Goal: Task Accomplishment & Management: Complete application form

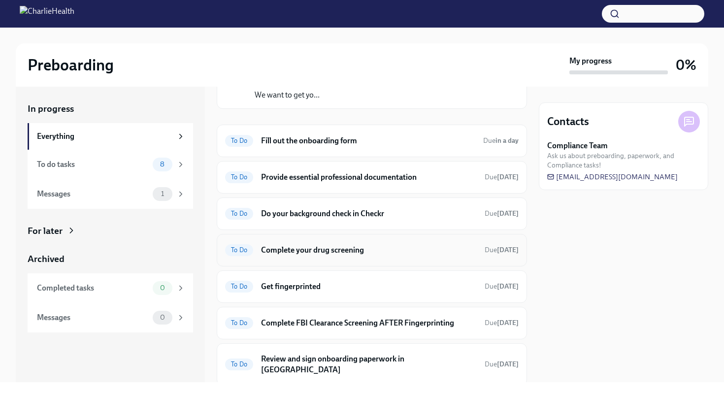
scroll to position [145, 0]
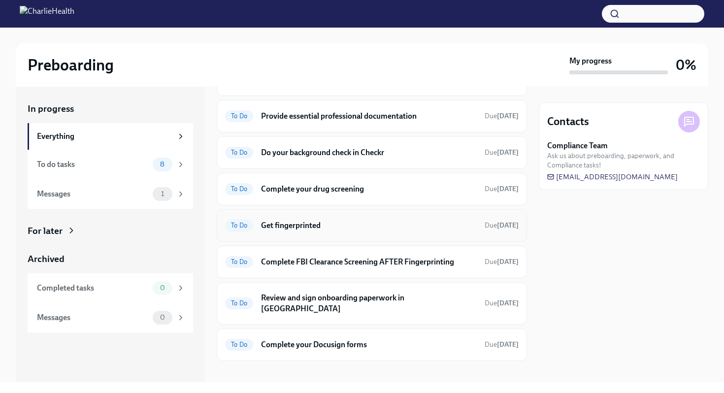
click at [332, 227] on h6 "Get fingerprinted" at bounding box center [369, 225] width 216 height 11
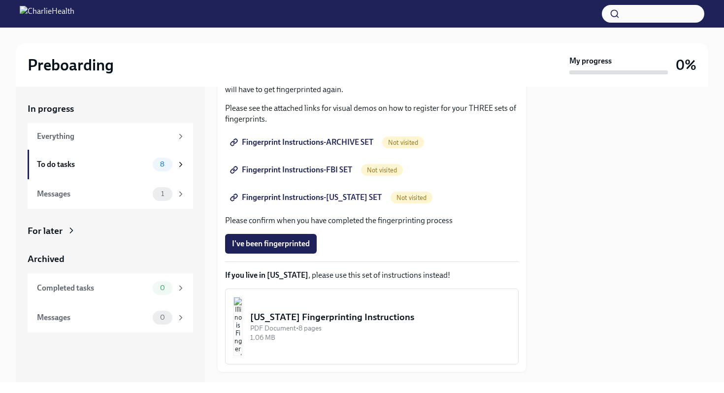
scroll to position [160, 0]
click at [335, 137] on link "Fingerprint Instructions-ARCHIVE SET" at bounding box center [302, 143] width 155 height 20
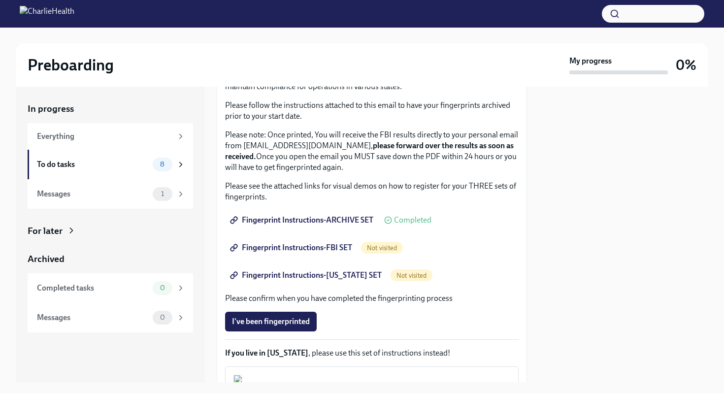
scroll to position [83, 0]
click at [328, 249] on span "Fingerprint Instructions-FBI SET" at bounding box center [292, 247] width 120 height 10
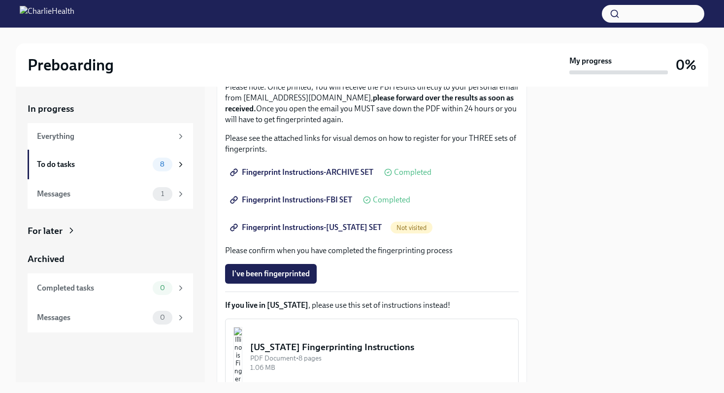
scroll to position [158, 0]
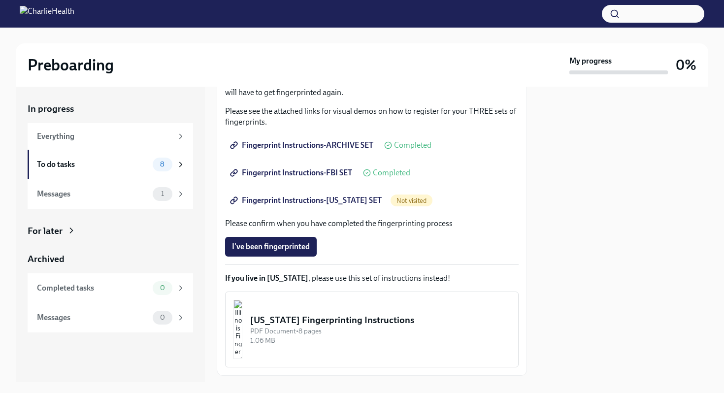
click at [352, 204] on span "Fingerprint Instructions-[US_STATE] SET" at bounding box center [307, 201] width 150 height 10
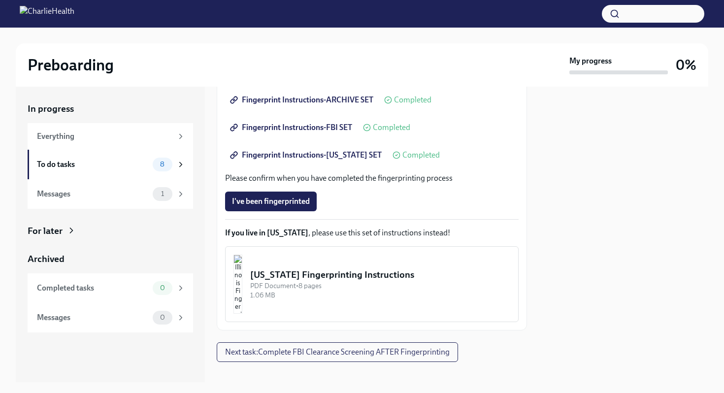
scroll to position [200, 0]
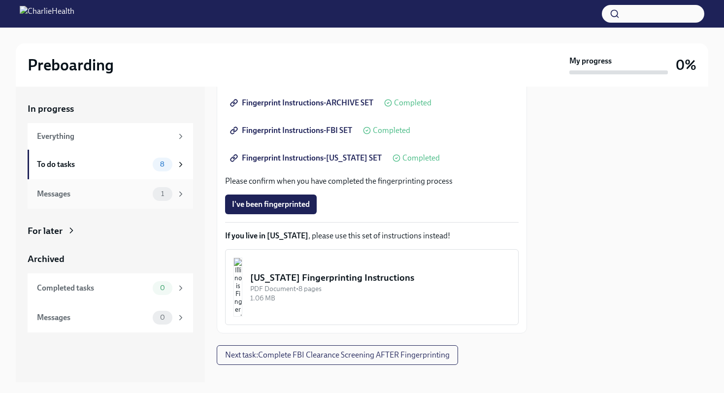
click at [179, 195] on icon at bounding box center [180, 194] width 9 height 9
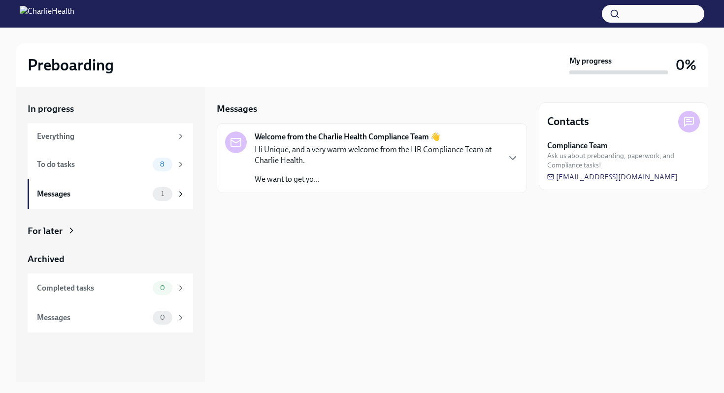
click at [335, 158] on p "Hi Unique, and a very warm welcome from the HR Compliance Team at Charlie Healt…" at bounding box center [377, 155] width 244 height 22
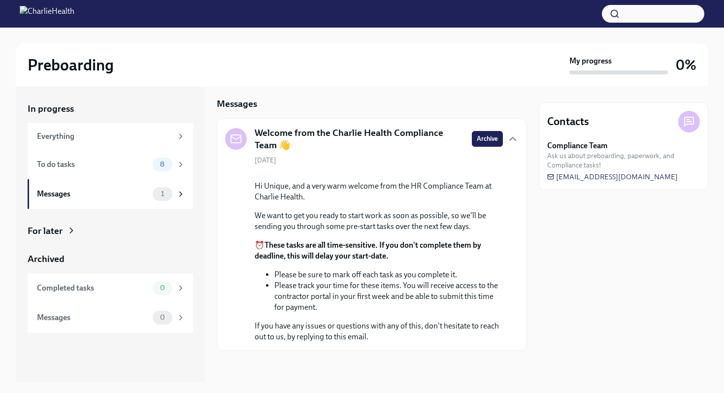
scroll to position [55, 0]
click at [148, 170] on div "To do tasks 8" at bounding box center [111, 165] width 148 height 14
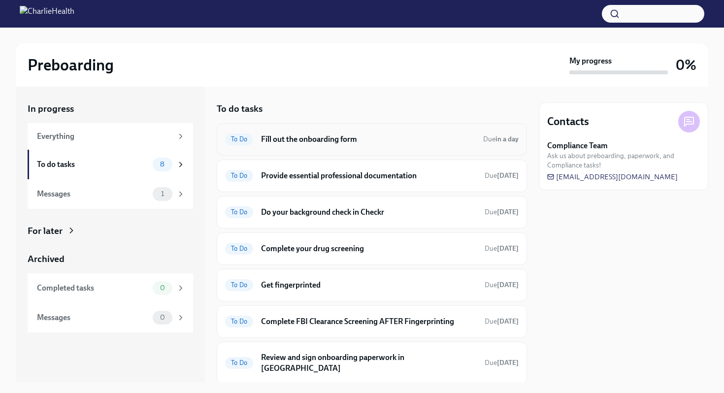
click at [375, 139] on h6 "Fill out the onboarding form" at bounding box center [368, 139] width 214 height 11
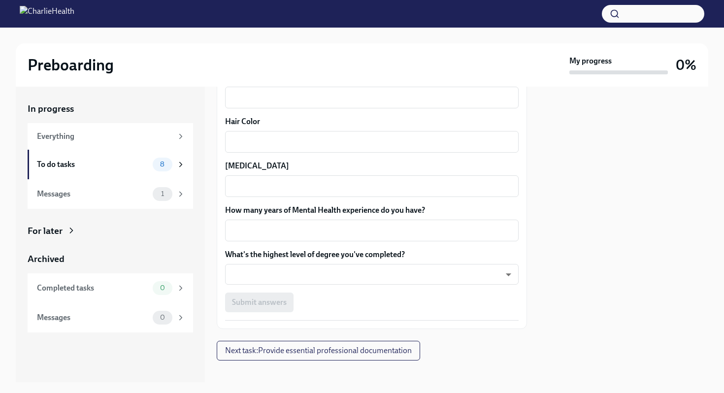
scroll to position [913, 0]
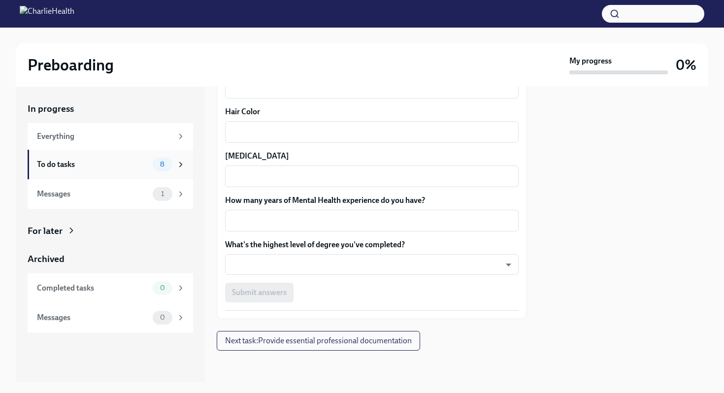
click at [176, 168] on icon at bounding box center [180, 164] width 9 height 9
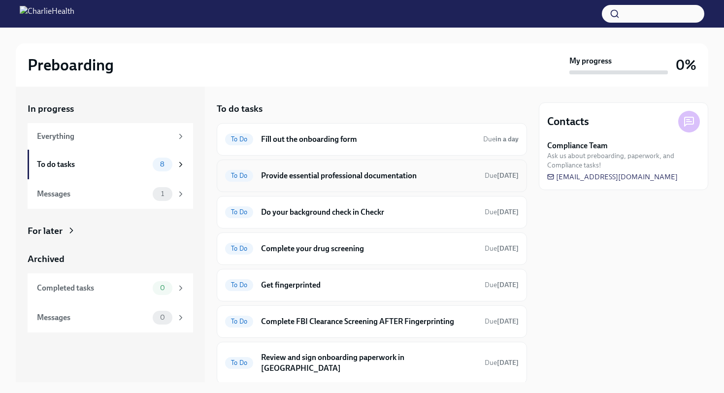
click at [341, 182] on div "To Do Provide essential professional documentation Due [DATE]" at bounding box center [372, 176] width 294 height 16
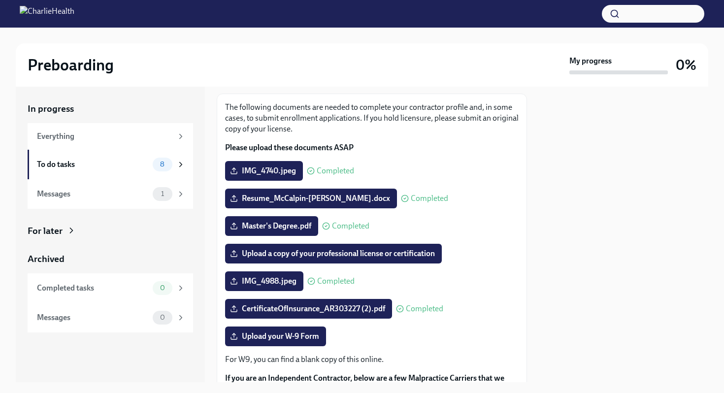
scroll to position [81, 0]
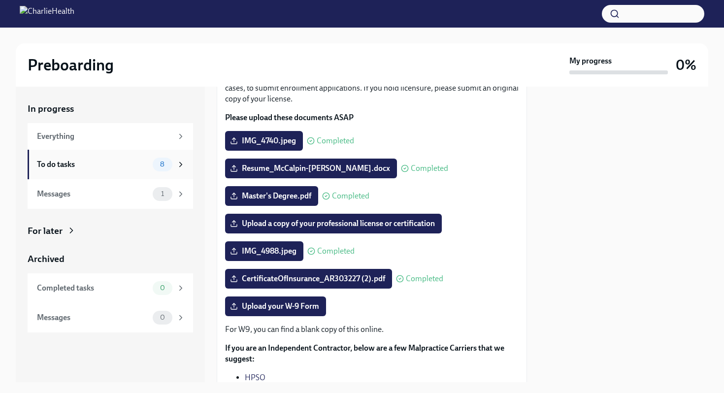
click at [178, 166] on icon at bounding box center [180, 164] width 9 height 9
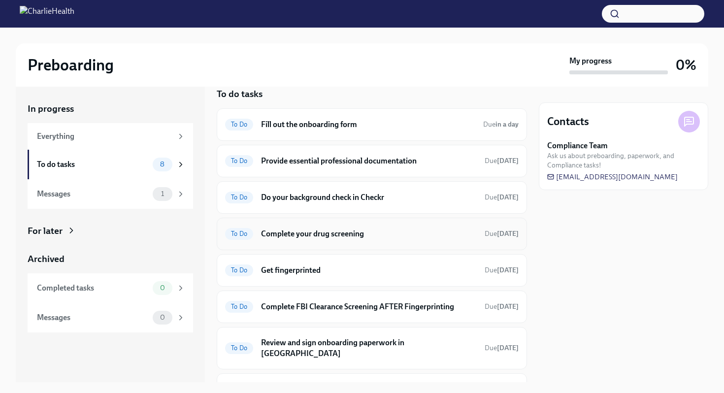
scroll to position [15, 0]
click at [416, 130] on div "To Do Fill out the onboarding form Due in a day" at bounding box center [372, 124] width 294 height 16
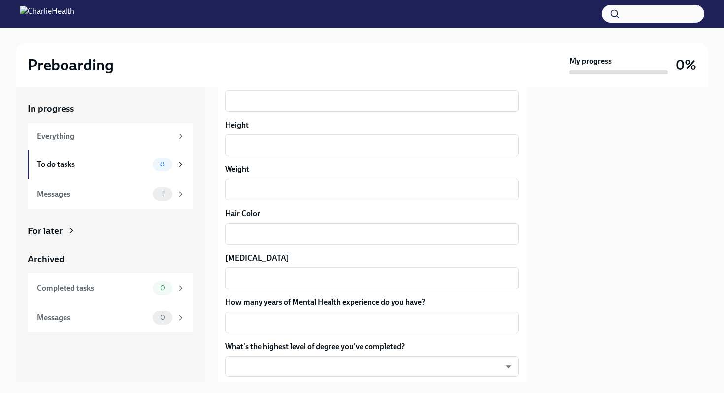
scroll to position [913, 0]
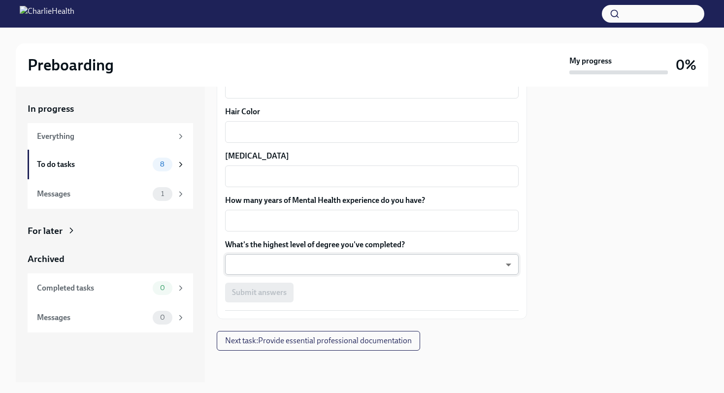
click at [326, 266] on body "Preboarding My progress 0% In progress Everything To do tasks 8 Messages 1 For …" at bounding box center [362, 196] width 724 height 393
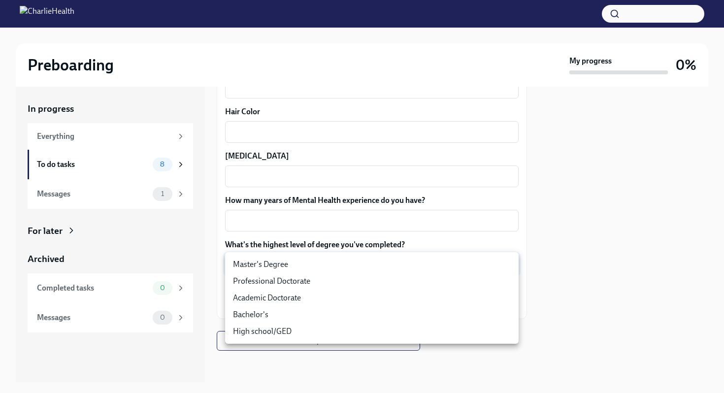
click at [317, 269] on li "Master's Degree" at bounding box center [372, 264] width 294 height 17
type input "2vBr-ghkD"
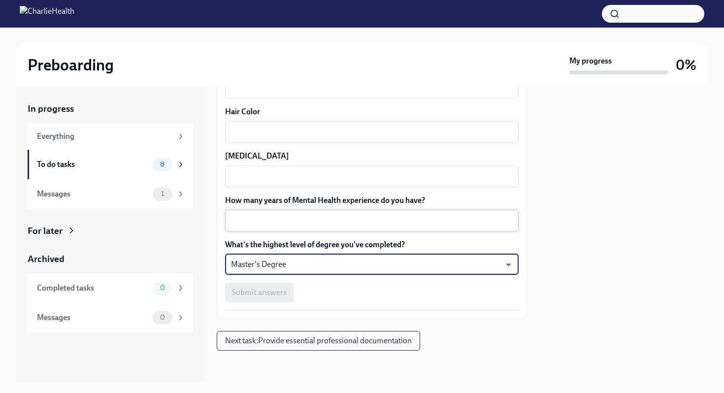
click at [341, 223] on textarea "How many years of Mental Health experience do you have?" at bounding box center [372, 221] width 282 height 12
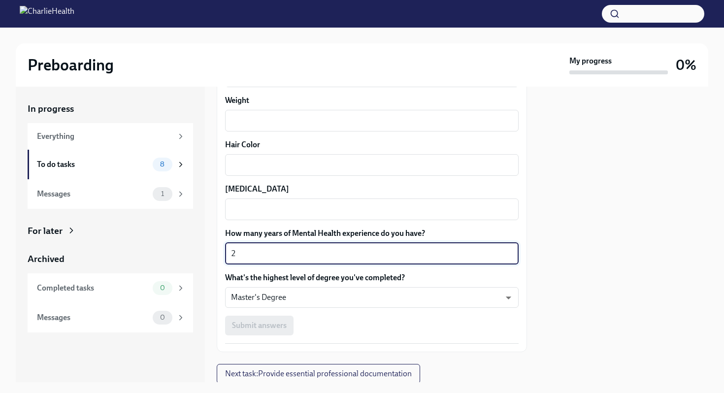
scroll to position [864, 0]
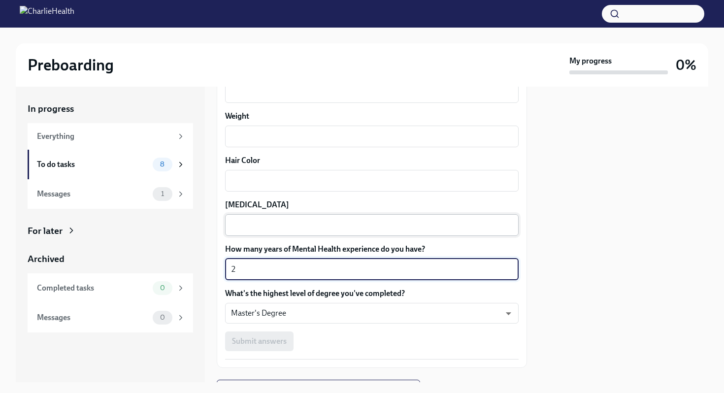
type textarea "2"
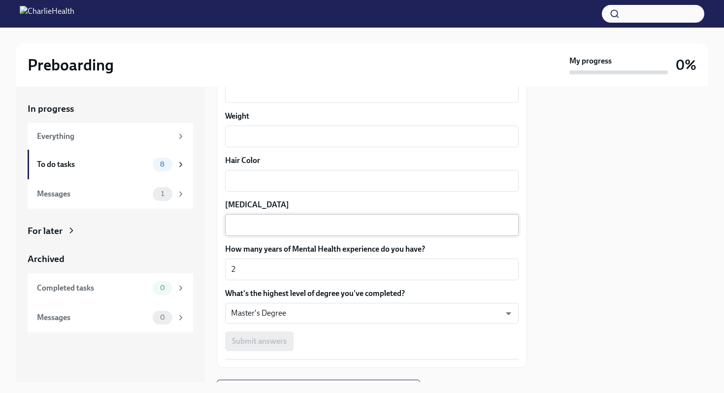
click at [337, 232] on div "x ​" at bounding box center [372, 225] width 294 height 22
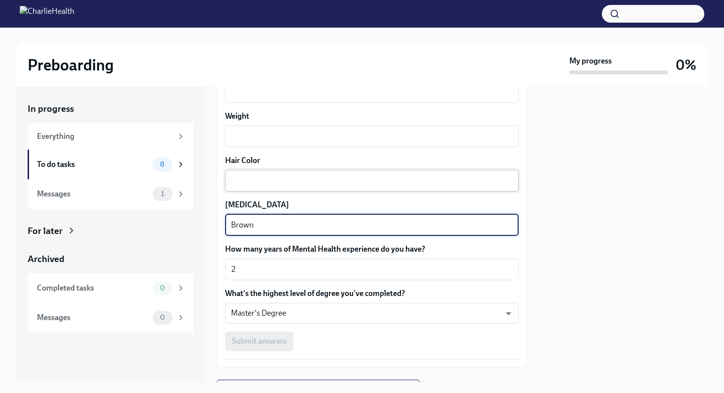
type textarea "Brown"
click at [335, 173] on div "x ​" at bounding box center [372, 181] width 294 height 22
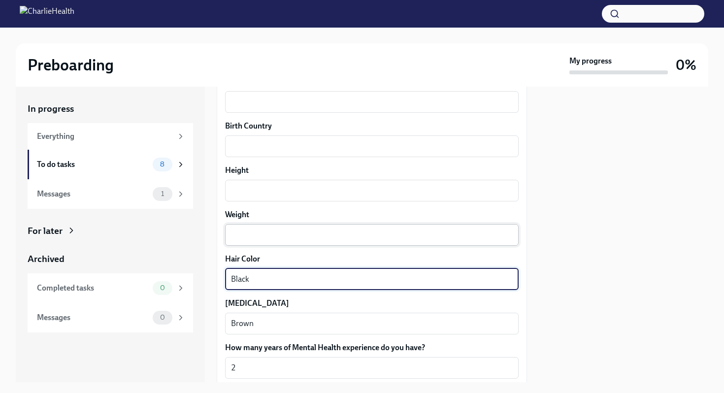
scroll to position [753, 0]
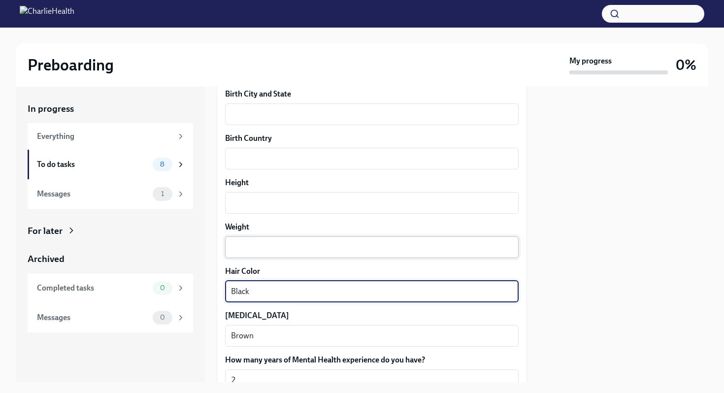
type textarea "Black"
click at [353, 249] on textarea "Weight" at bounding box center [372, 247] width 282 height 12
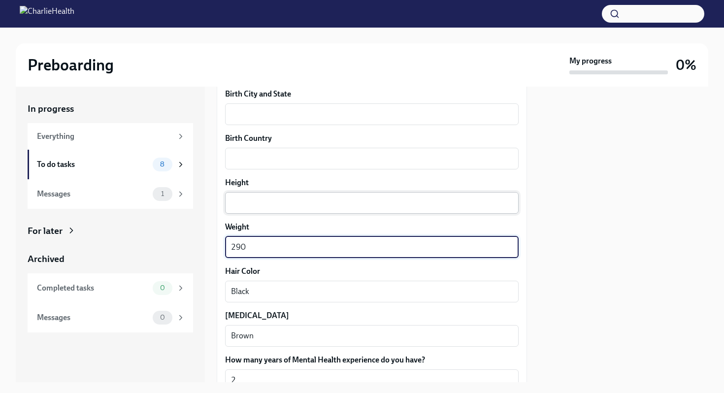
type textarea "290"
click at [340, 204] on textarea "Height" at bounding box center [372, 203] width 282 height 12
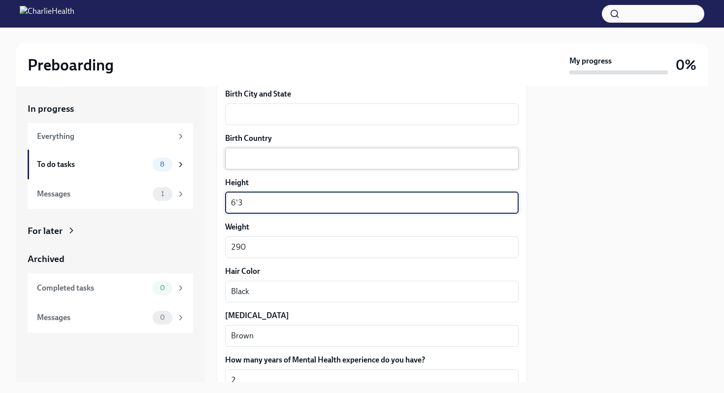
type textarea "6'3"
click at [347, 160] on textarea "Birth Country" at bounding box center [372, 159] width 282 height 12
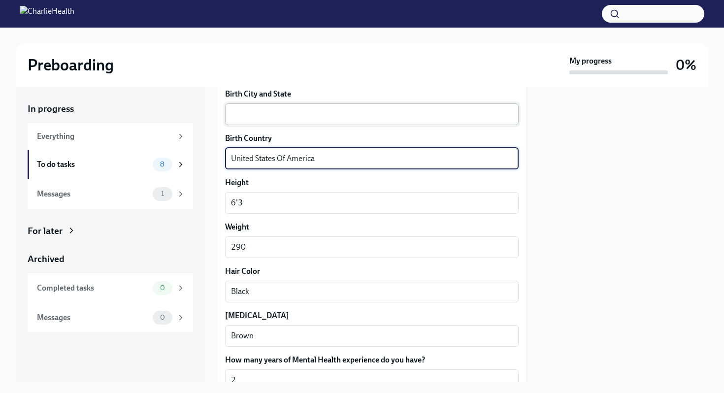
type textarea "United States Of America"
click at [339, 118] on textarea "Birth City and State" at bounding box center [372, 114] width 282 height 12
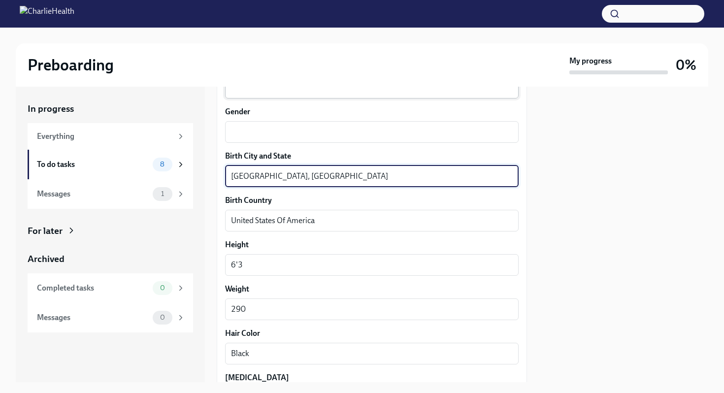
scroll to position [689, 0]
type textarea "[GEOGRAPHIC_DATA], [GEOGRAPHIC_DATA]"
click at [323, 136] on textarea "Gender" at bounding box center [372, 134] width 282 height 12
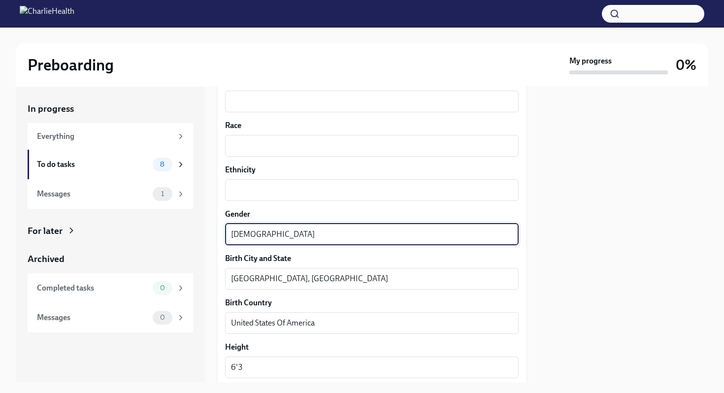
scroll to position [584, 0]
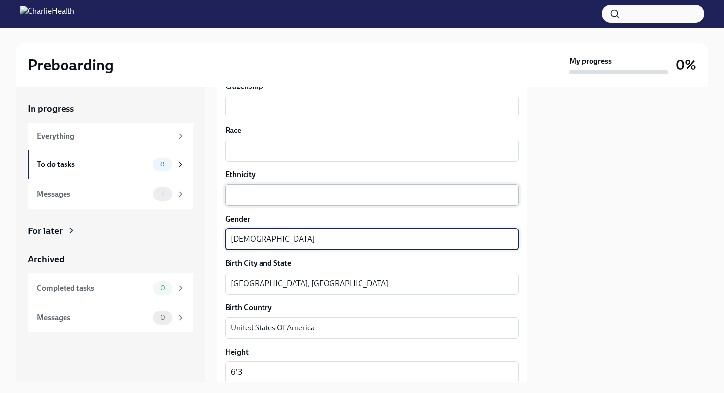
type textarea "[DEMOGRAPHIC_DATA]"
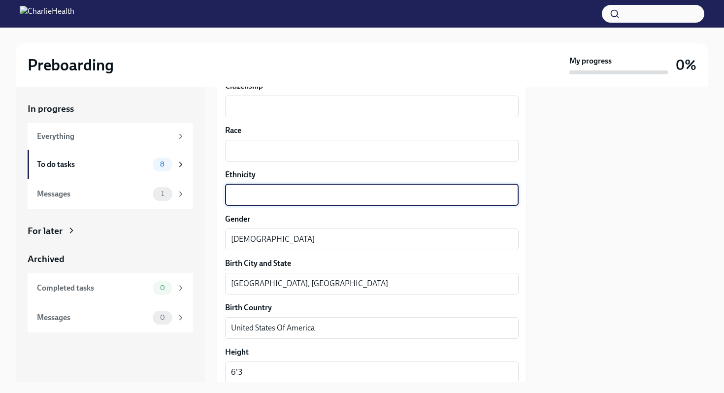
click at [302, 196] on textarea "Ethnicity" at bounding box center [372, 195] width 282 height 12
type textarea "American"
drag, startPoint x: 307, startPoint y: 153, endPoint x: 306, endPoint y: 140, distance: 12.4
click at [307, 153] on textarea "Race" at bounding box center [372, 151] width 282 height 12
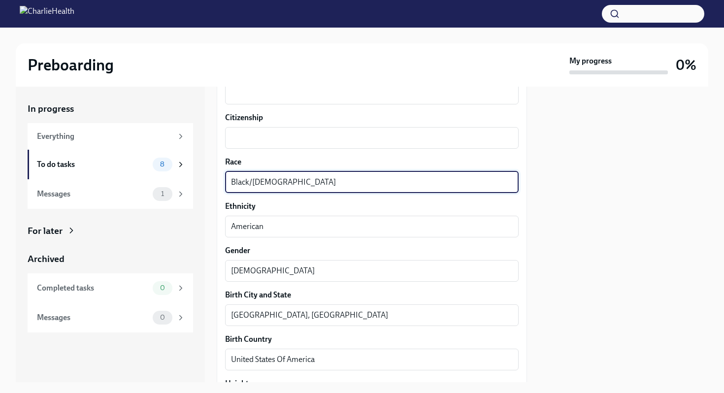
scroll to position [532, 0]
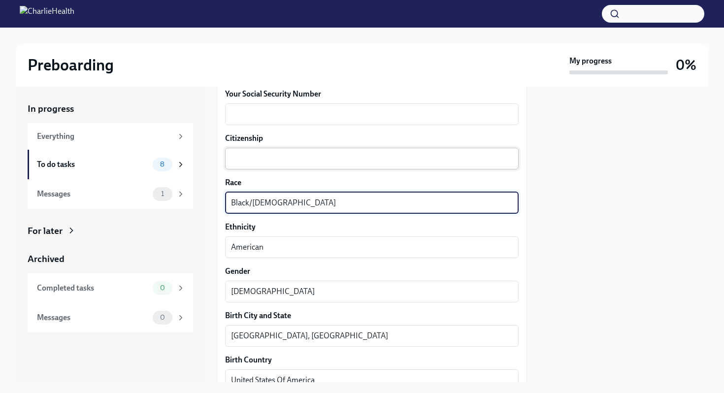
type textarea "Black/[DEMOGRAPHIC_DATA]"
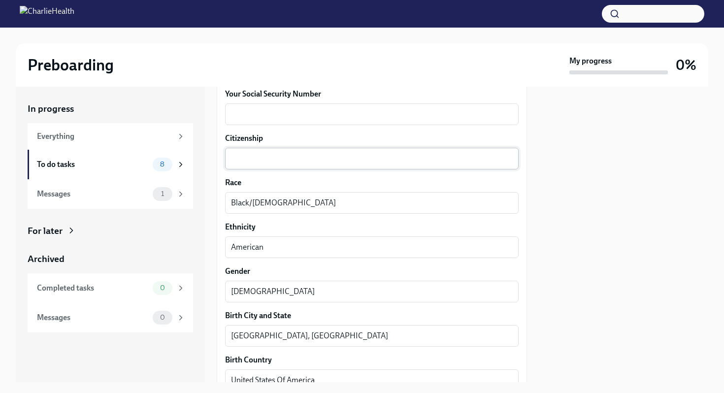
click at [301, 165] on div "x ​" at bounding box center [372, 159] width 294 height 22
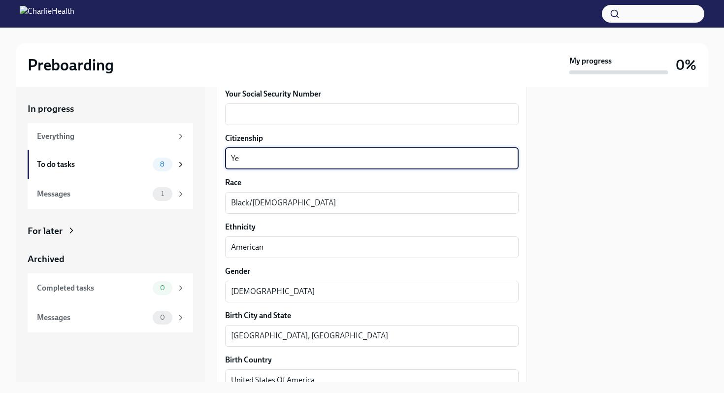
type textarea "Y"
type textarea "United States Of America"
click at [322, 115] on textarea "Your Social Security Number" at bounding box center [372, 114] width 282 height 12
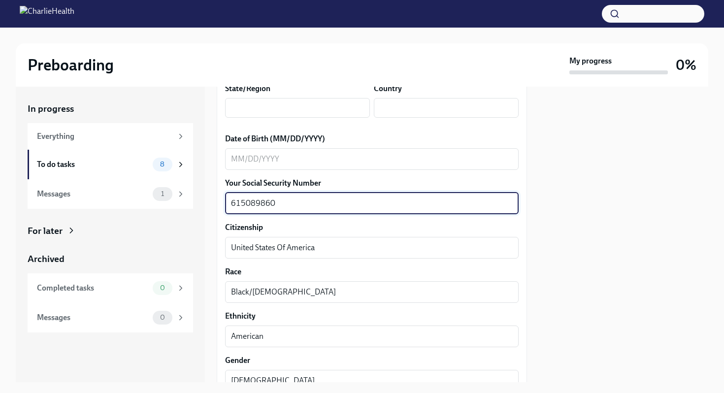
scroll to position [441, 0]
type textarea "615089860"
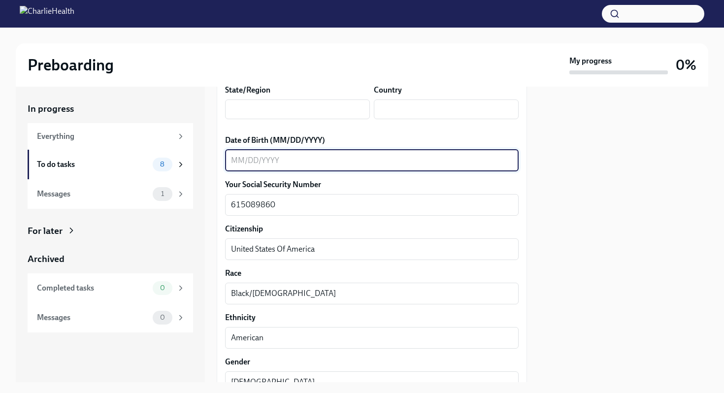
click at [289, 158] on textarea "Date of Birth (MM/DD/YYYY)" at bounding box center [372, 161] width 282 height 12
type textarea "[DATE]"
click at [308, 107] on input "text" at bounding box center [297, 110] width 145 height 20
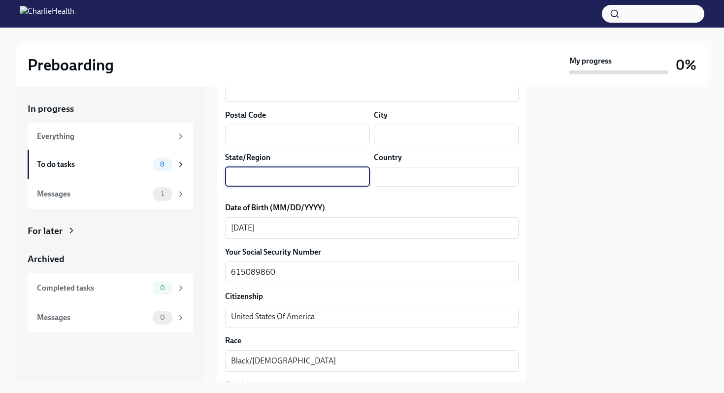
scroll to position [306, 0]
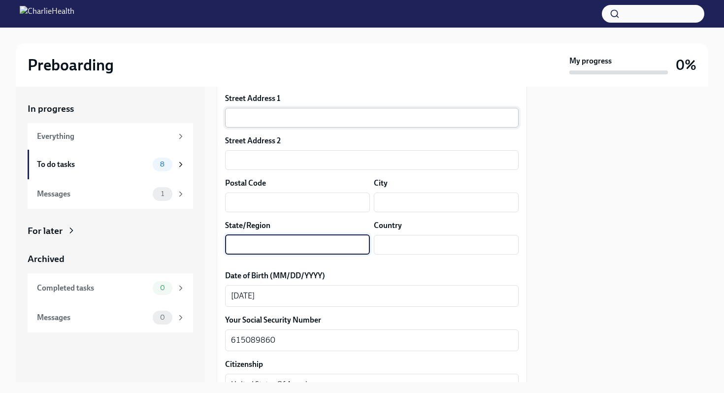
click at [271, 114] on input "text" at bounding box center [372, 118] width 294 height 20
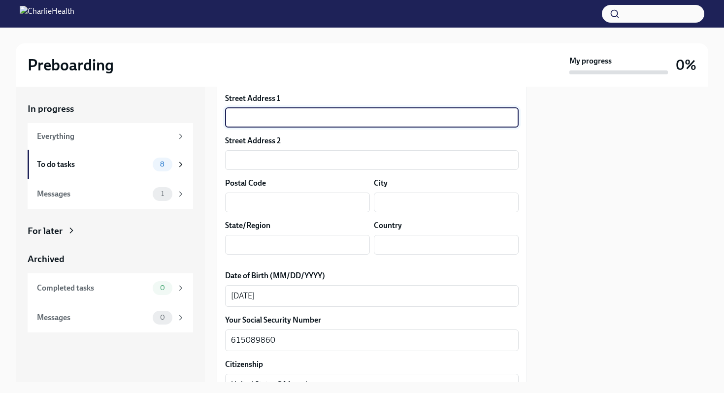
type input "[STREET_ADDRESS][PERSON_NAME]"
type input "402"
type input "30318"
type input "[GEOGRAPHIC_DATA]"
type input "GA"
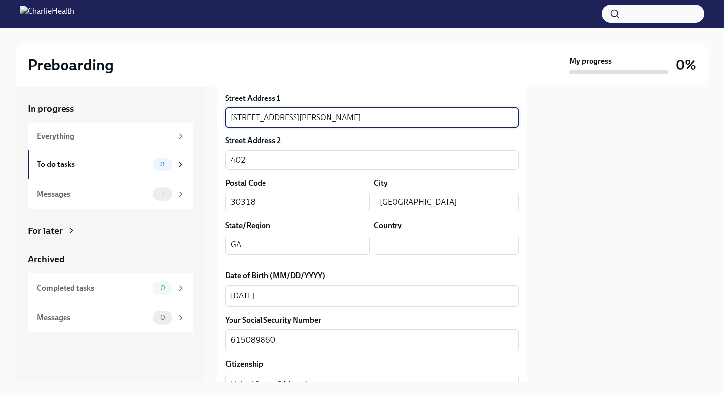
type input "US"
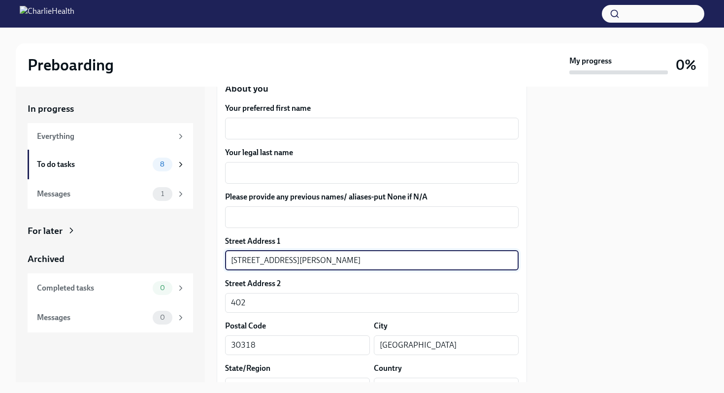
scroll to position [153, 0]
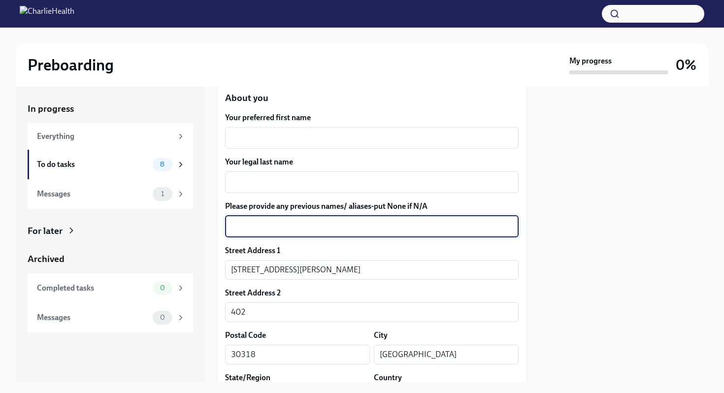
click at [392, 225] on textarea "Please provide any previous names/ aliases-put None if N/A" at bounding box center [372, 227] width 282 height 12
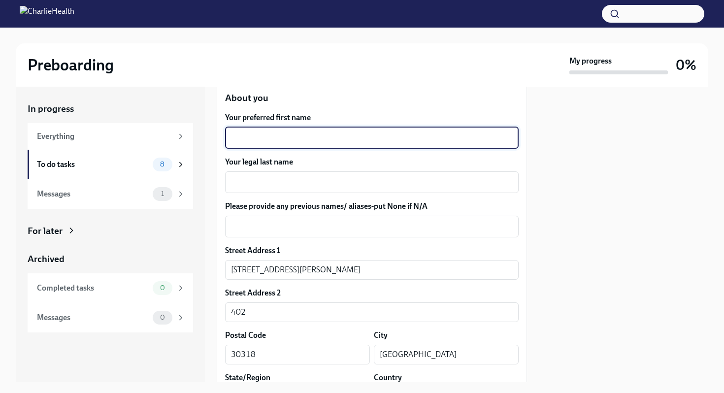
click at [384, 141] on textarea "Your preferred first name" at bounding box center [372, 138] width 282 height 12
type textarea "Unique"
click at [365, 184] on textarea "Your legal last name" at bounding box center [372, 182] width 282 height 12
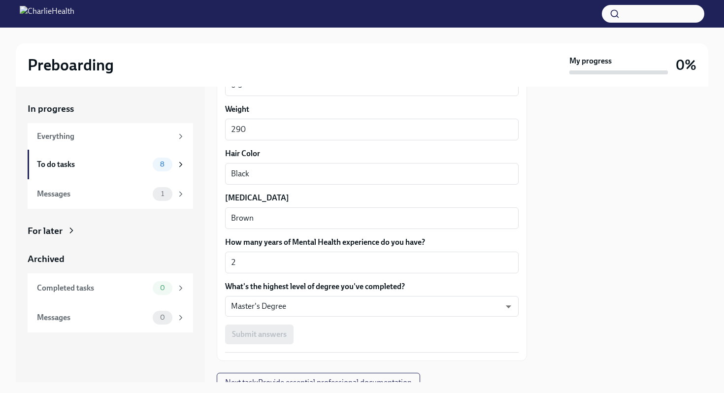
scroll to position [913, 0]
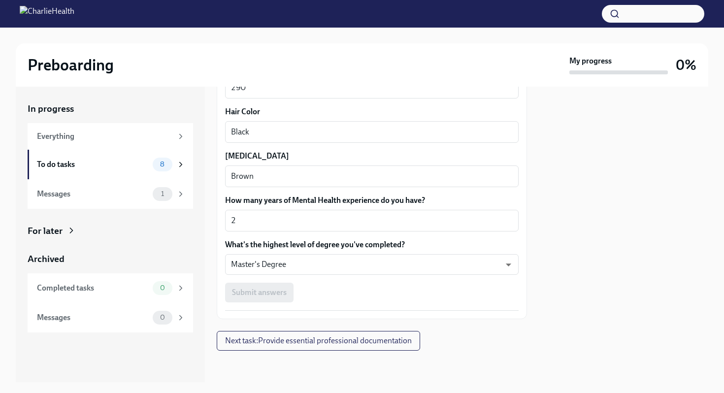
type textarea "[PERSON_NAME]"
click at [269, 296] on div "Submit answers" at bounding box center [372, 293] width 294 height 20
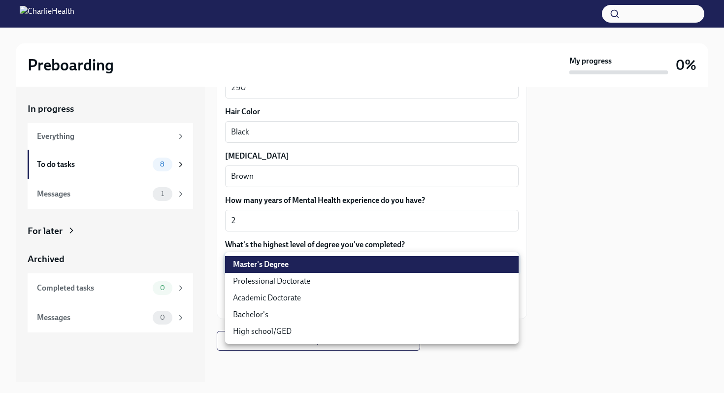
click at [454, 261] on body "Preboarding My progress 0% In progress Everything To do tasks 8 Messages 1 For …" at bounding box center [362, 196] width 724 height 393
click at [447, 258] on li "Master's Degree" at bounding box center [372, 264] width 294 height 17
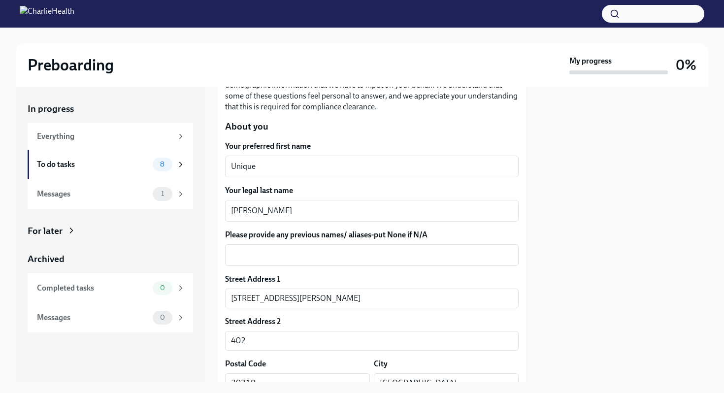
scroll to position [96, 0]
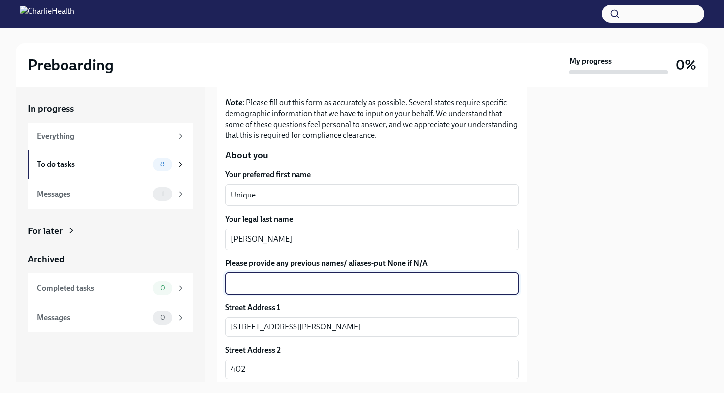
click at [420, 287] on textarea "Please provide any previous names/ aliases-put None if N/A" at bounding box center [372, 284] width 282 height 12
type textarea "N/A"
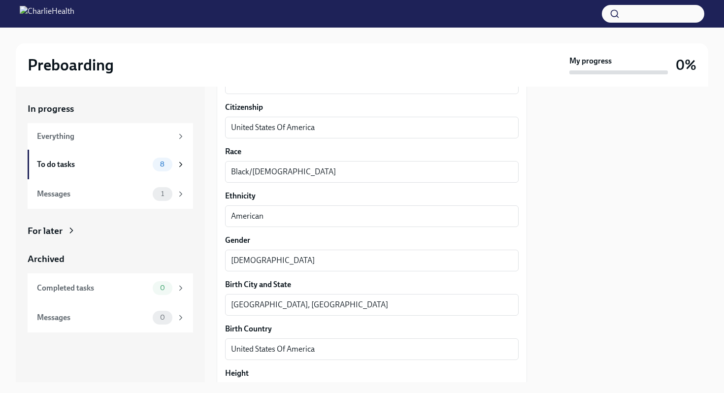
scroll to position [913, 0]
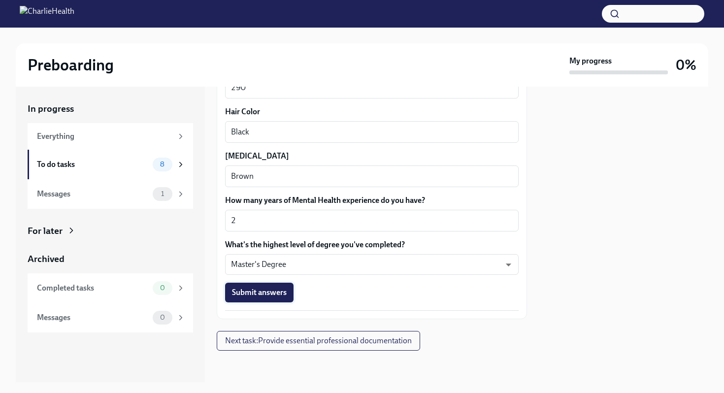
click at [263, 290] on span "Submit answers" at bounding box center [259, 293] width 55 height 10
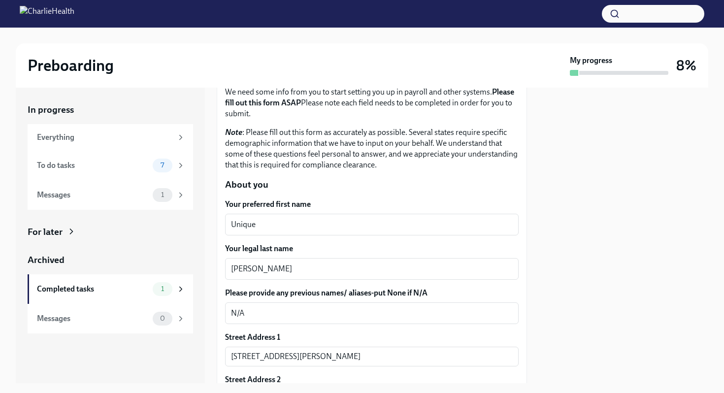
scroll to position [82, 0]
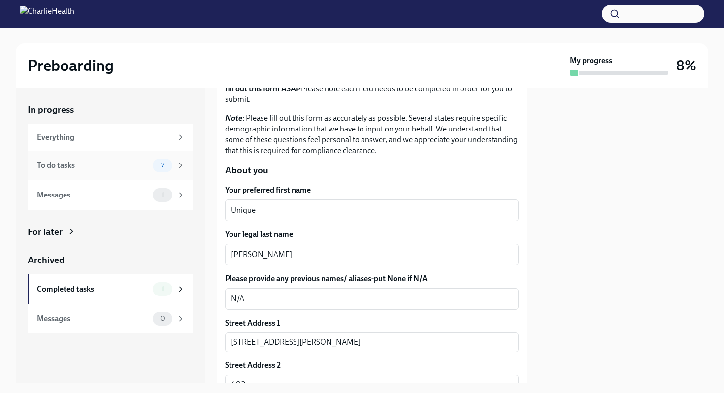
click at [175, 169] on div "7" at bounding box center [169, 166] width 33 height 14
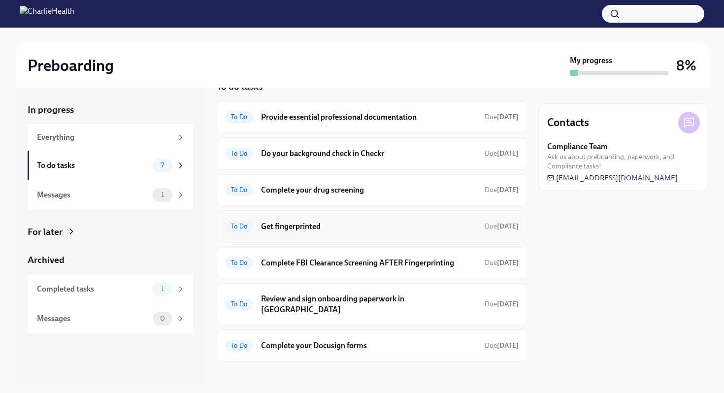
scroll to position [23, 0]
click at [423, 156] on h6 "Do your background check in Checkr" at bounding box center [369, 153] width 216 height 11
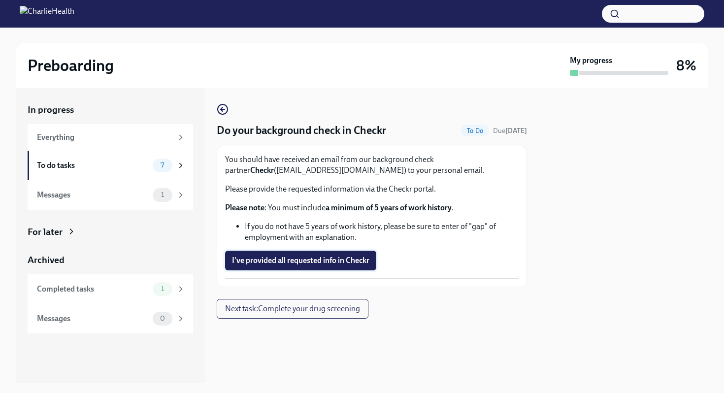
click at [367, 259] on span "I've provided all requested info in Checkr" at bounding box center [300, 261] width 137 height 10
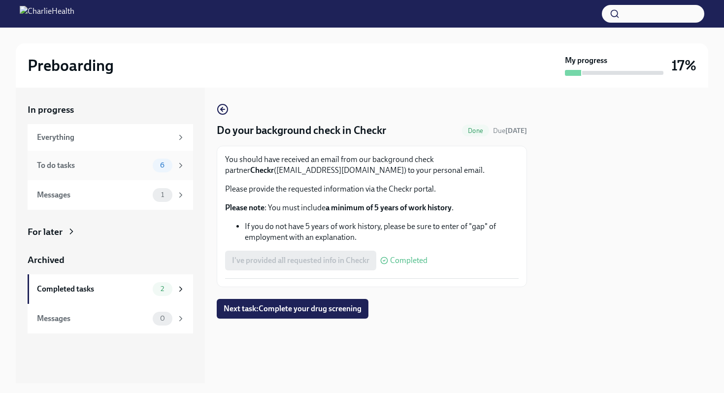
click at [181, 166] on icon at bounding box center [181, 165] width 2 height 4
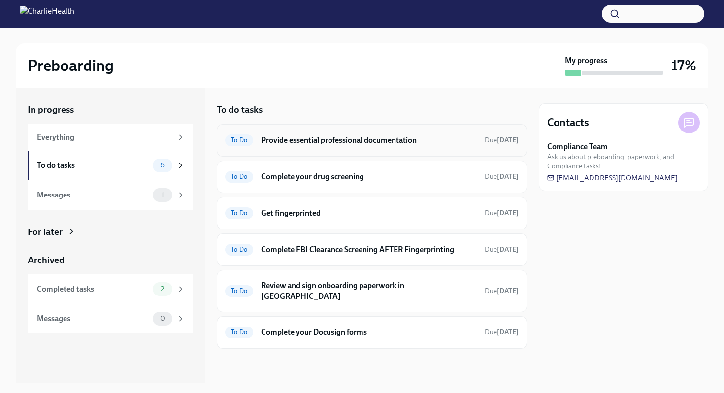
click at [455, 144] on h6 "Provide essential professional documentation" at bounding box center [369, 140] width 216 height 11
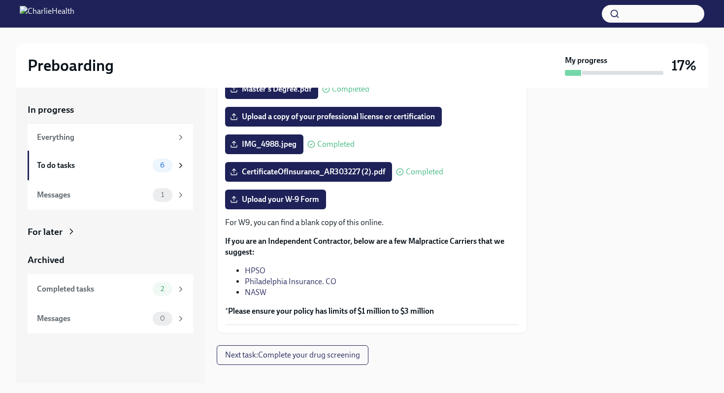
scroll to position [192, 0]
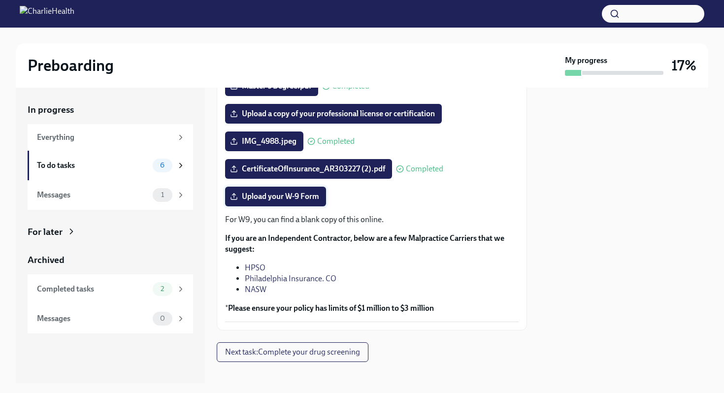
click at [303, 197] on span "Upload your W-9 Form" at bounding box center [275, 197] width 87 height 10
click at [0, 0] on input "Upload your W-9 Form" at bounding box center [0, 0] width 0 height 0
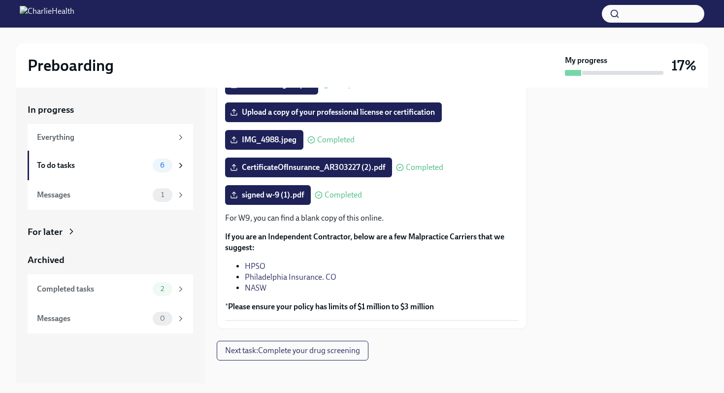
scroll to position [203, 0]
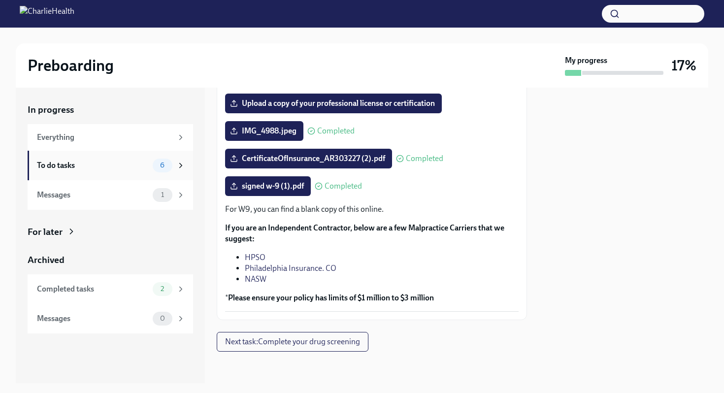
click at [189, 166] on div "To do tasks 6" at bounding box center [111, 166] width 166 height 30
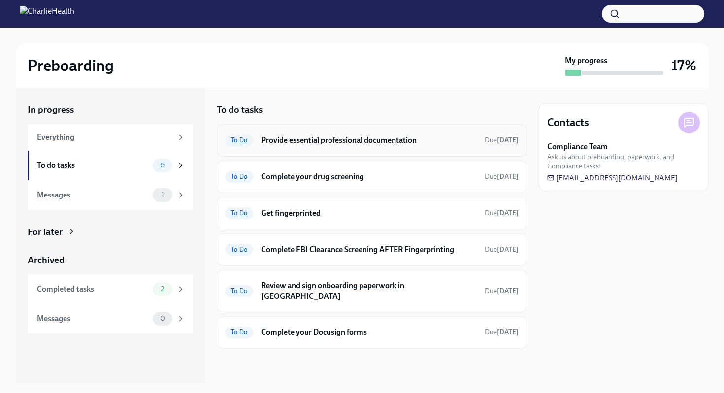
click at [412, 148] on div "To Do Provide essential professional documentation Due [DATE]" at bounding box center [372, 140] width 310 height 33
click at [414, 141] on h6 "Provide essential professional documentation" at bounding box center [369, 140] width 216 height 11
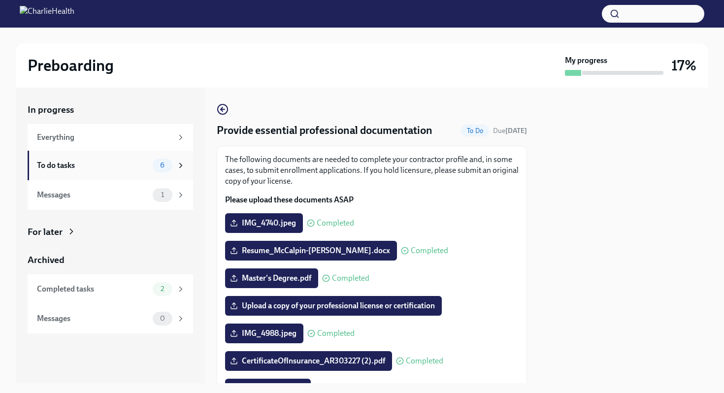
click at [179, 168] on icon at bounding box center [180, 165] width 9 height 9
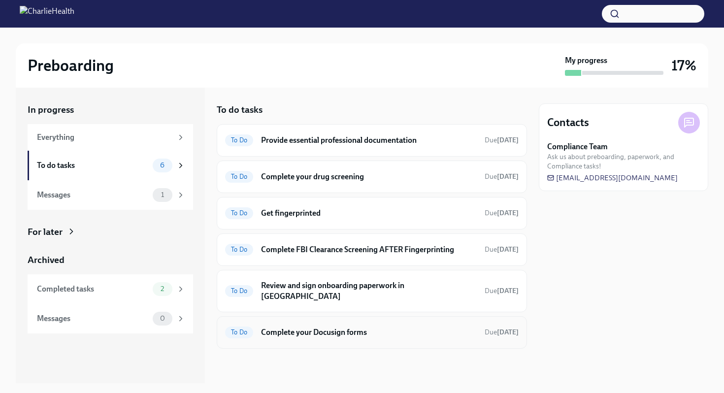
click at [348, 327] on h6 "Complete your Docusign forms" at bounding box center [369, 332] width 216 height 11
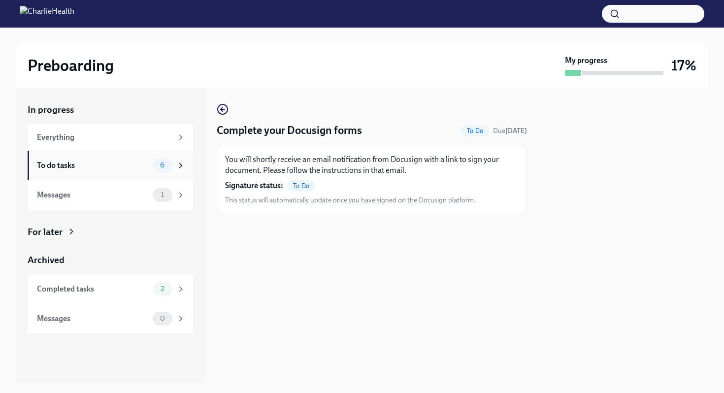
click at [138, 164] on div "To do tasks" at bounding box center [93, 165] width 112 height 11
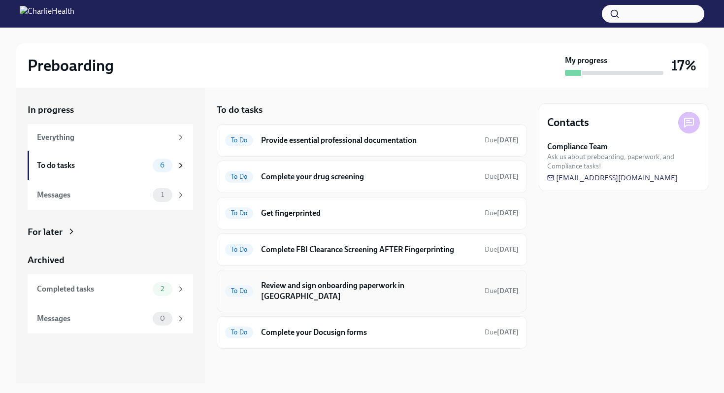
click at [367, 286] on h6 "Review and sign onboarding paperwork in [GEOGRAPHIC_DATA]" at bounding box center [369, 291] width 216 height 22
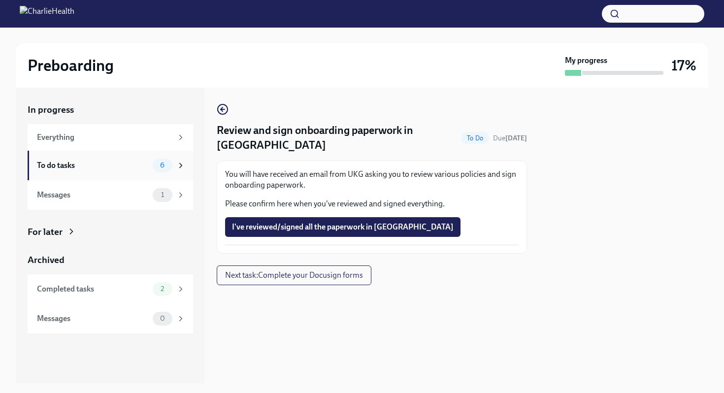
click at [163, 164] on span "6" at bounding box center [162, 165] width 16 height 7
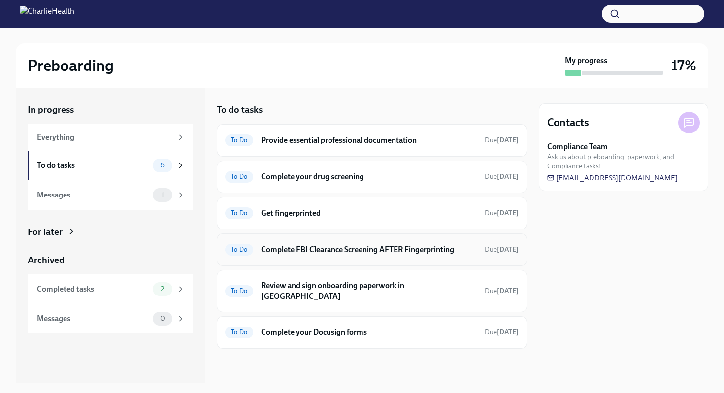
click at [390, 251] on h6 "Complete FBI Clearance Screening AFTER Fingerprinting" at bounding box center [369, 249] width 216 height 11
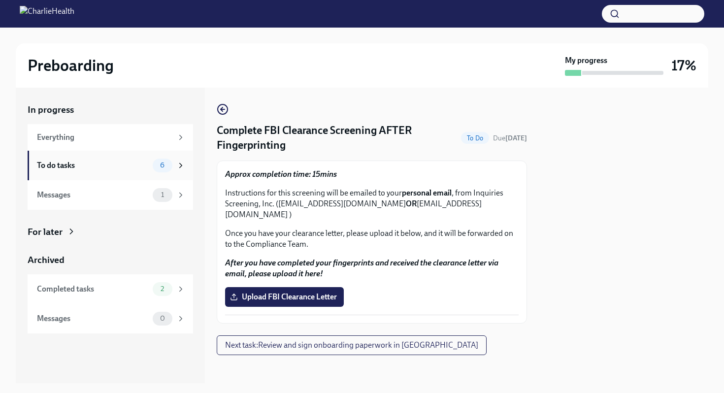
click at [181, 168] on icon at bounding box center [180, 165] width 9 height 9
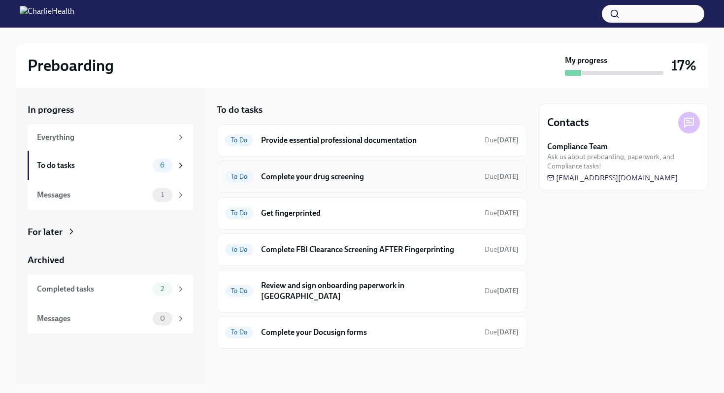
click at [465, 173] on h6 "Complete your drug screening" at bounding box center [369, 176] width 216 height 11
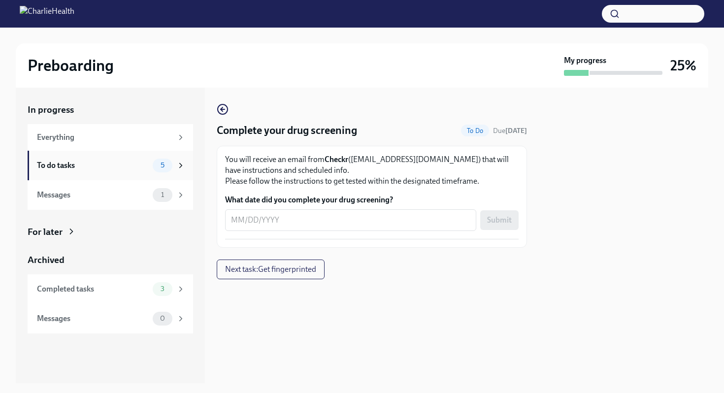
click at [183, 173] on div "To do tasks 5" at bounding box center [111, 166] width 166 height 30
